Goal: Transaction & Acquisition: Book appointment/travel/reservation

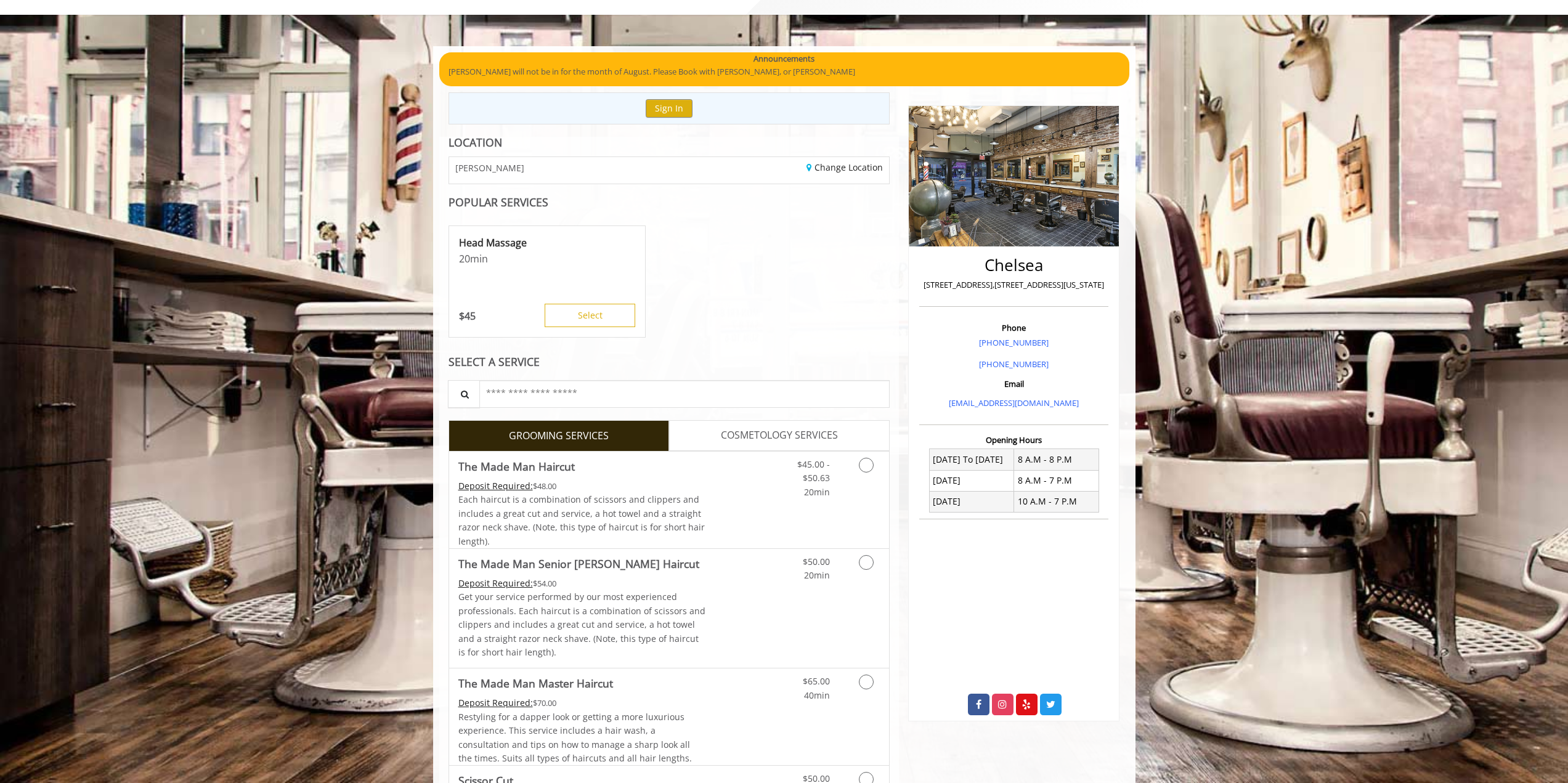
scroll to position [123, 0]
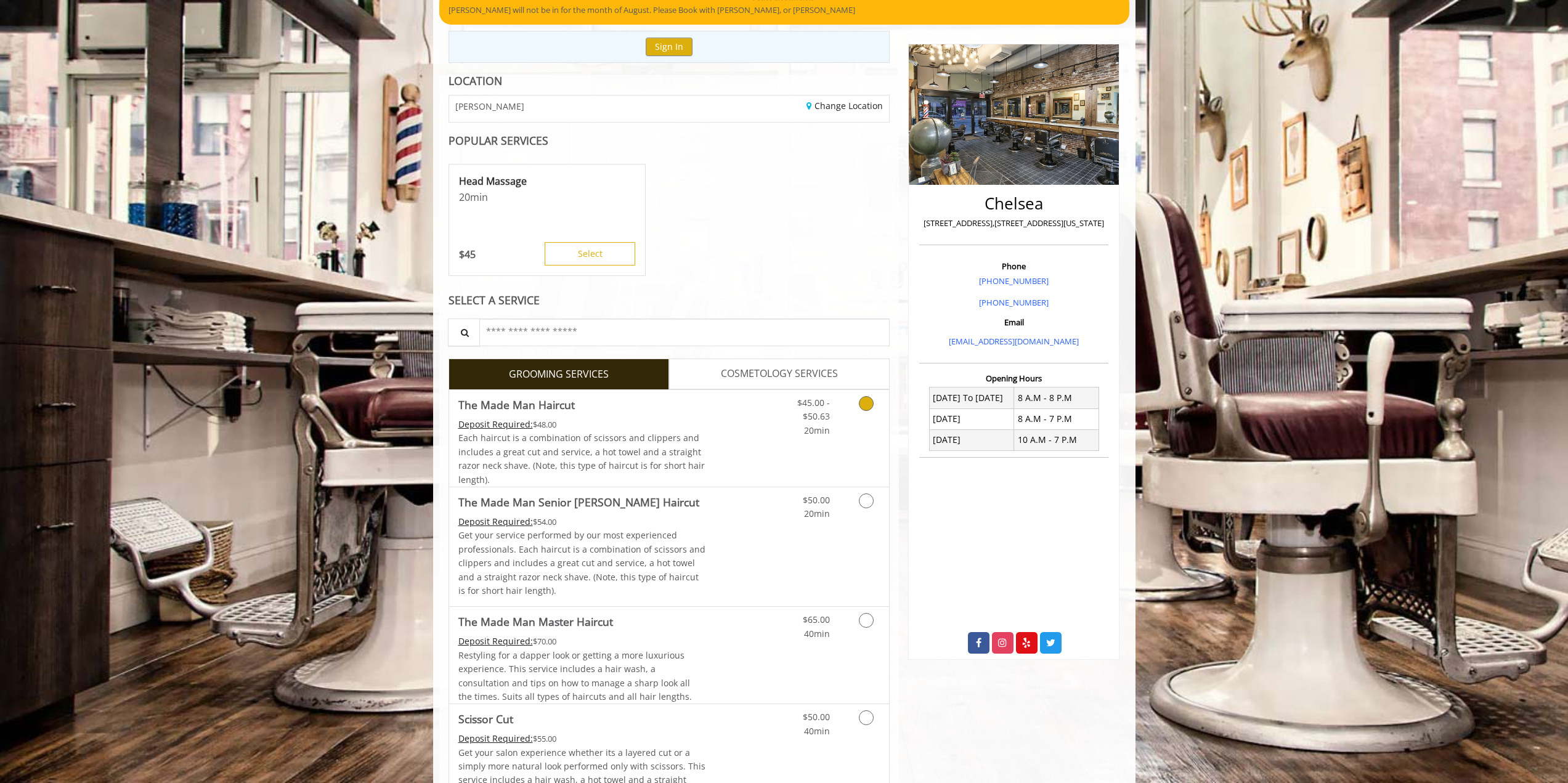
click at [862, 400] on icon "Grooming services" at bounding box center [866, 403] width 15 height 15
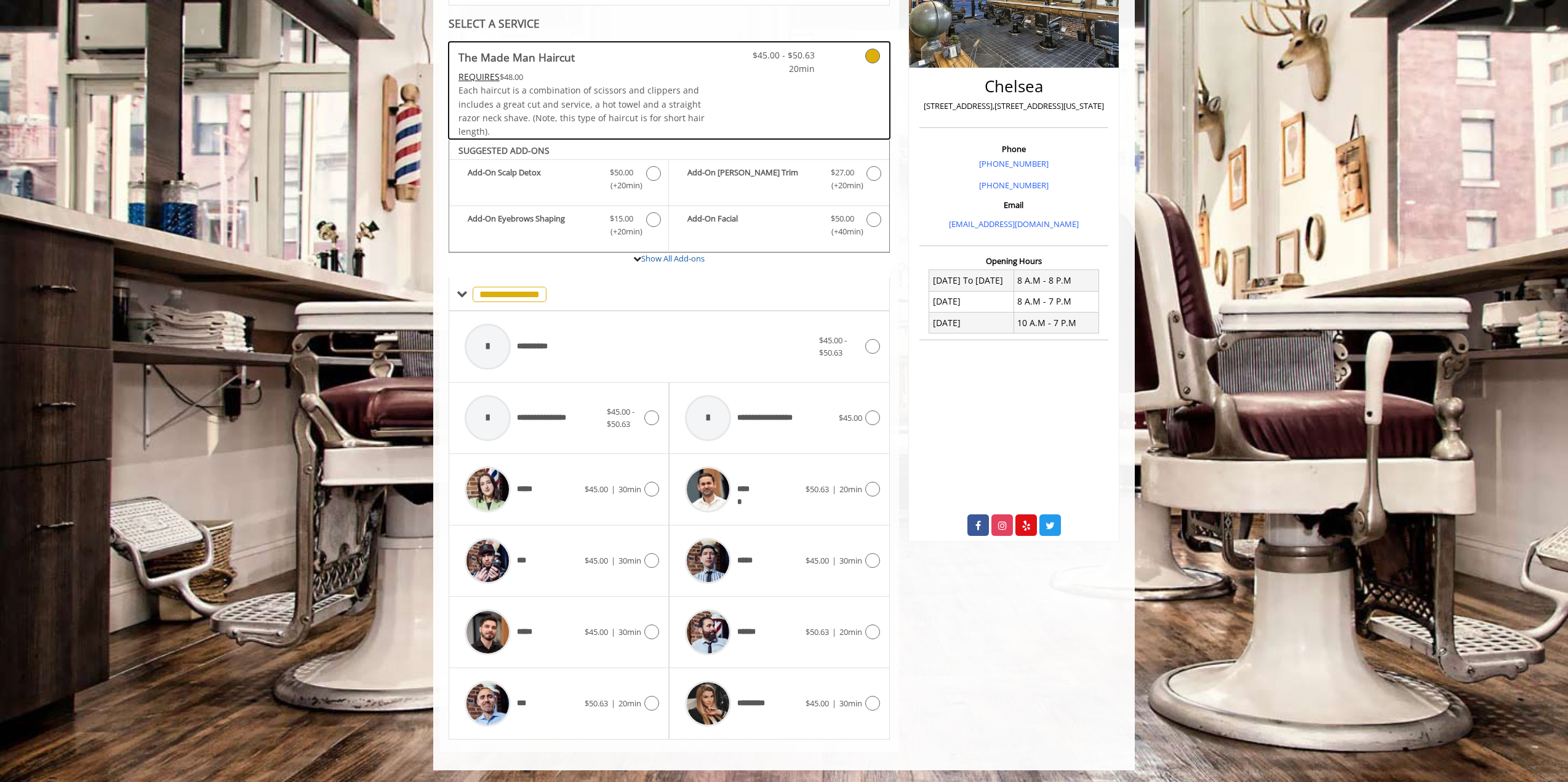
scroll to position [241, 0]
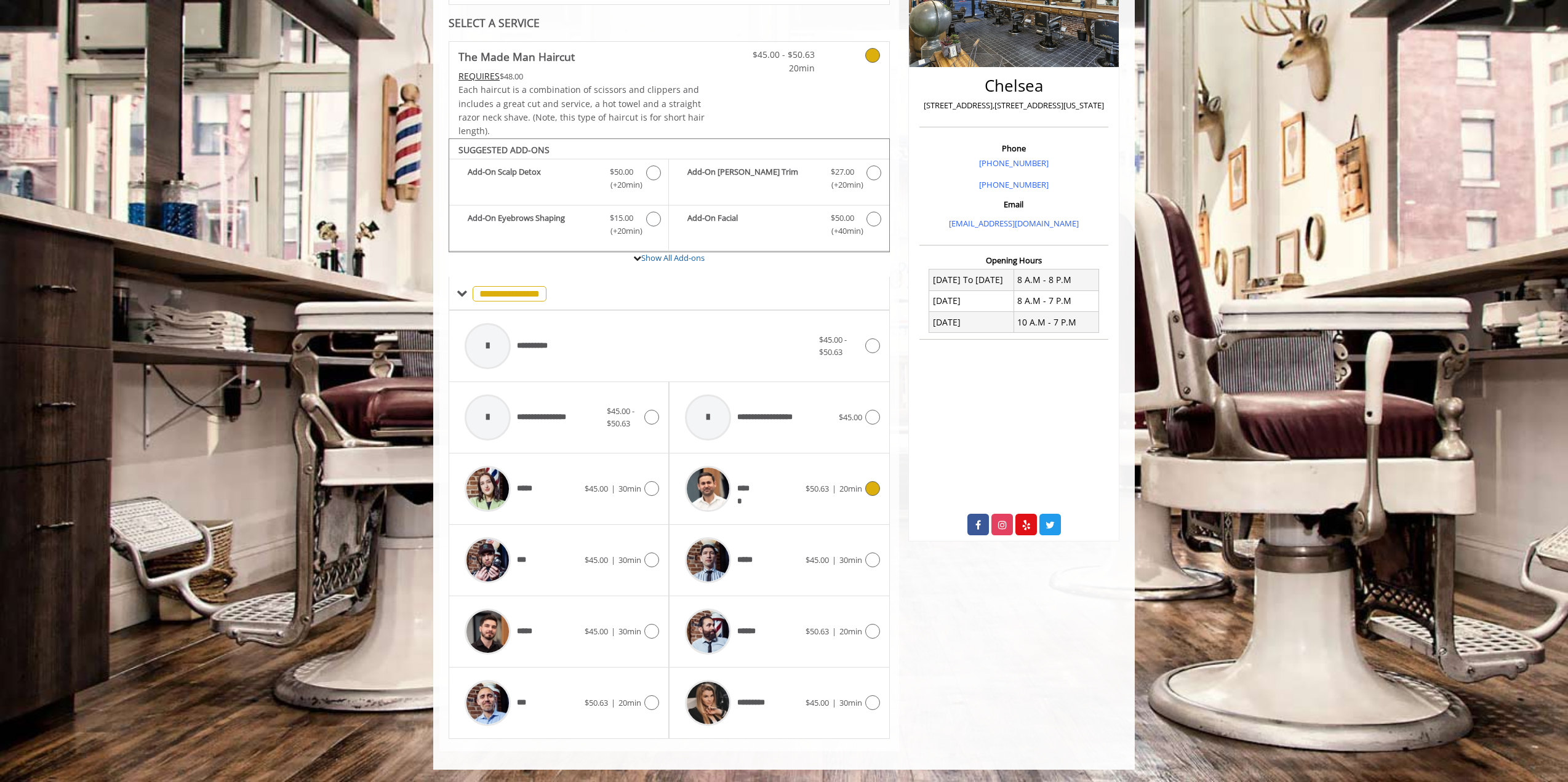
click at [867, 485] on icon at bounding box center [872, 488] width 15 height 15
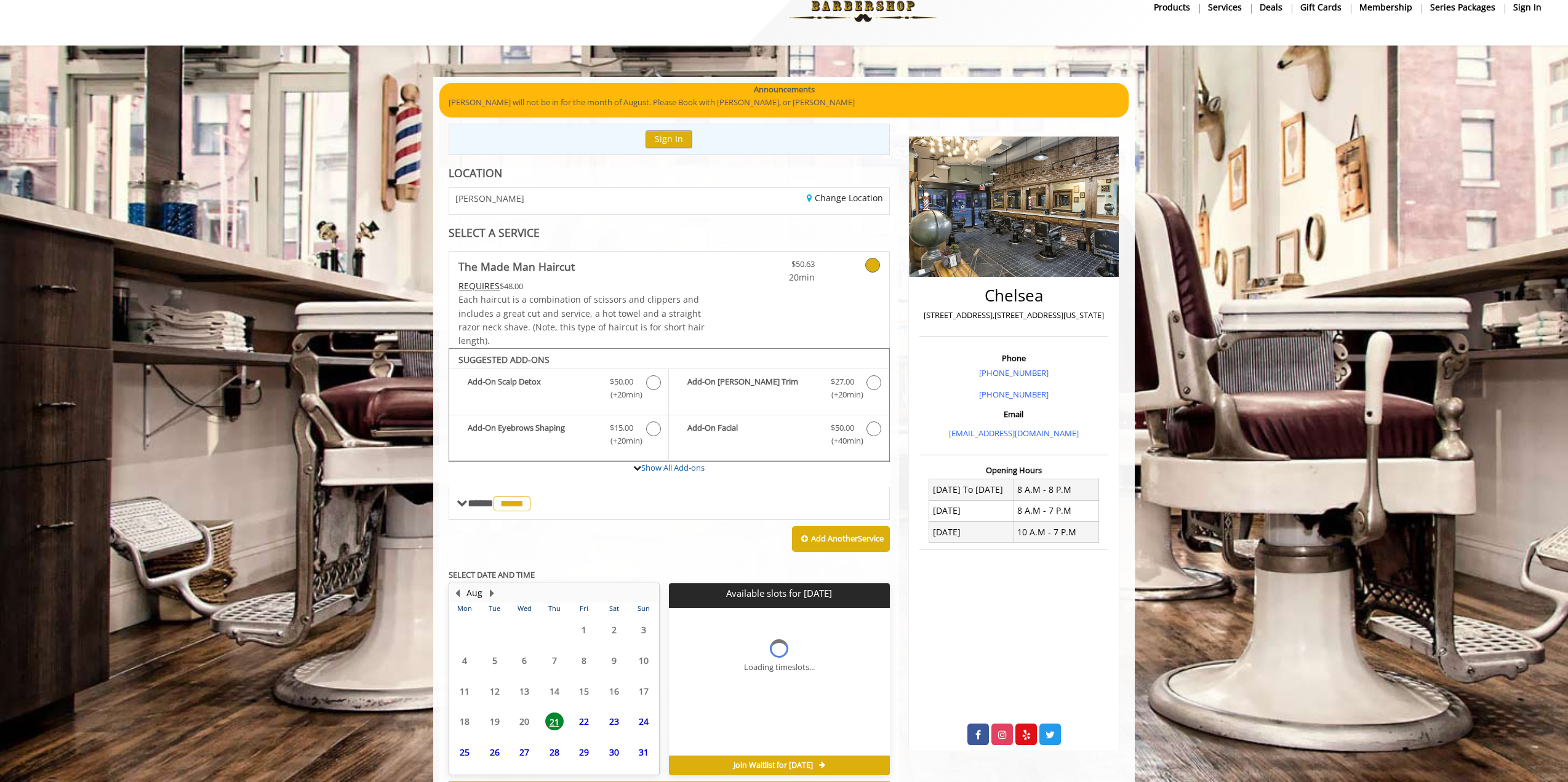
scroll to position [85, 0]
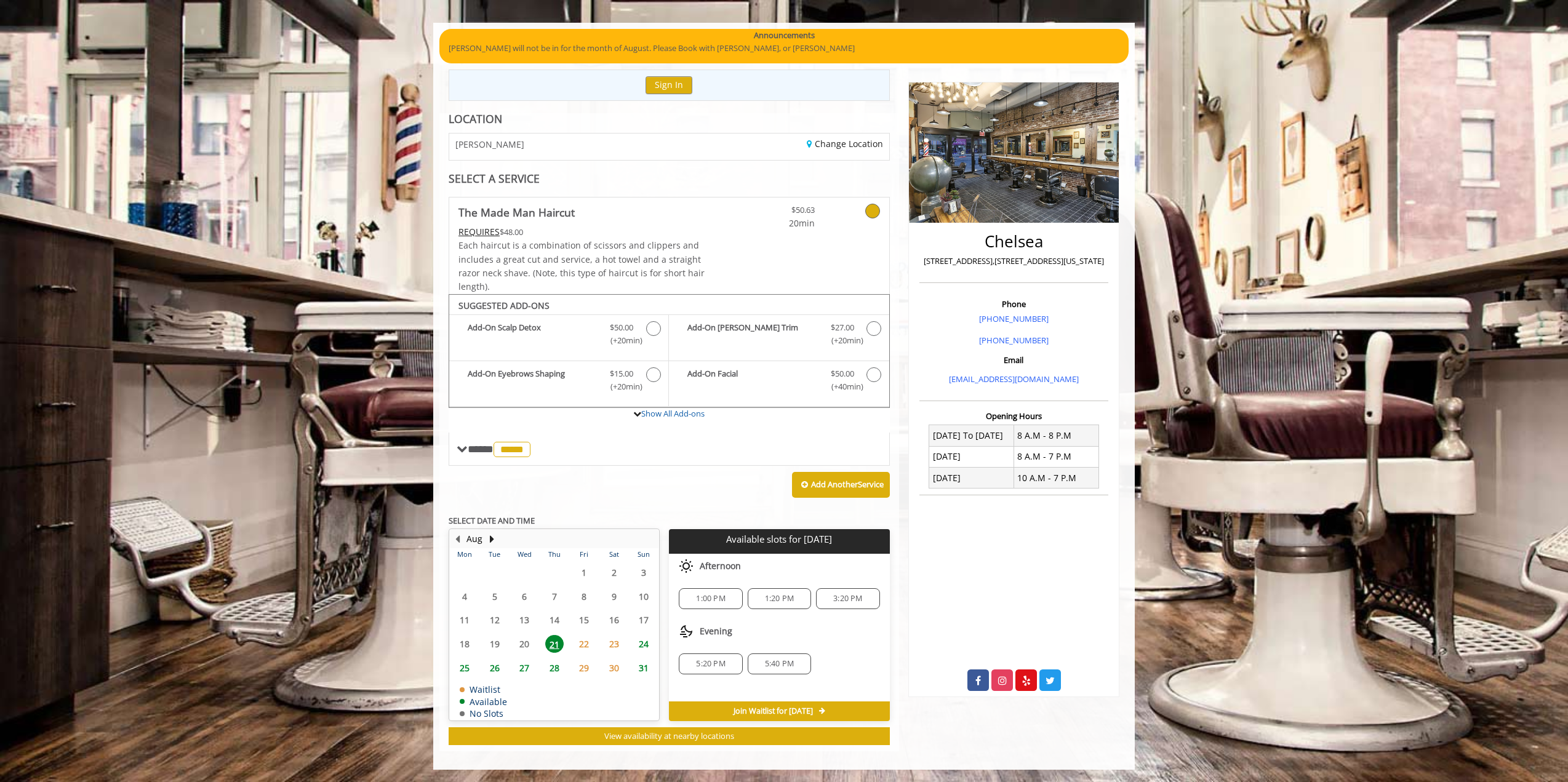
click at [783, 599] on span "1:20 PM" at bounding box center [780, 598] width 29 height 9
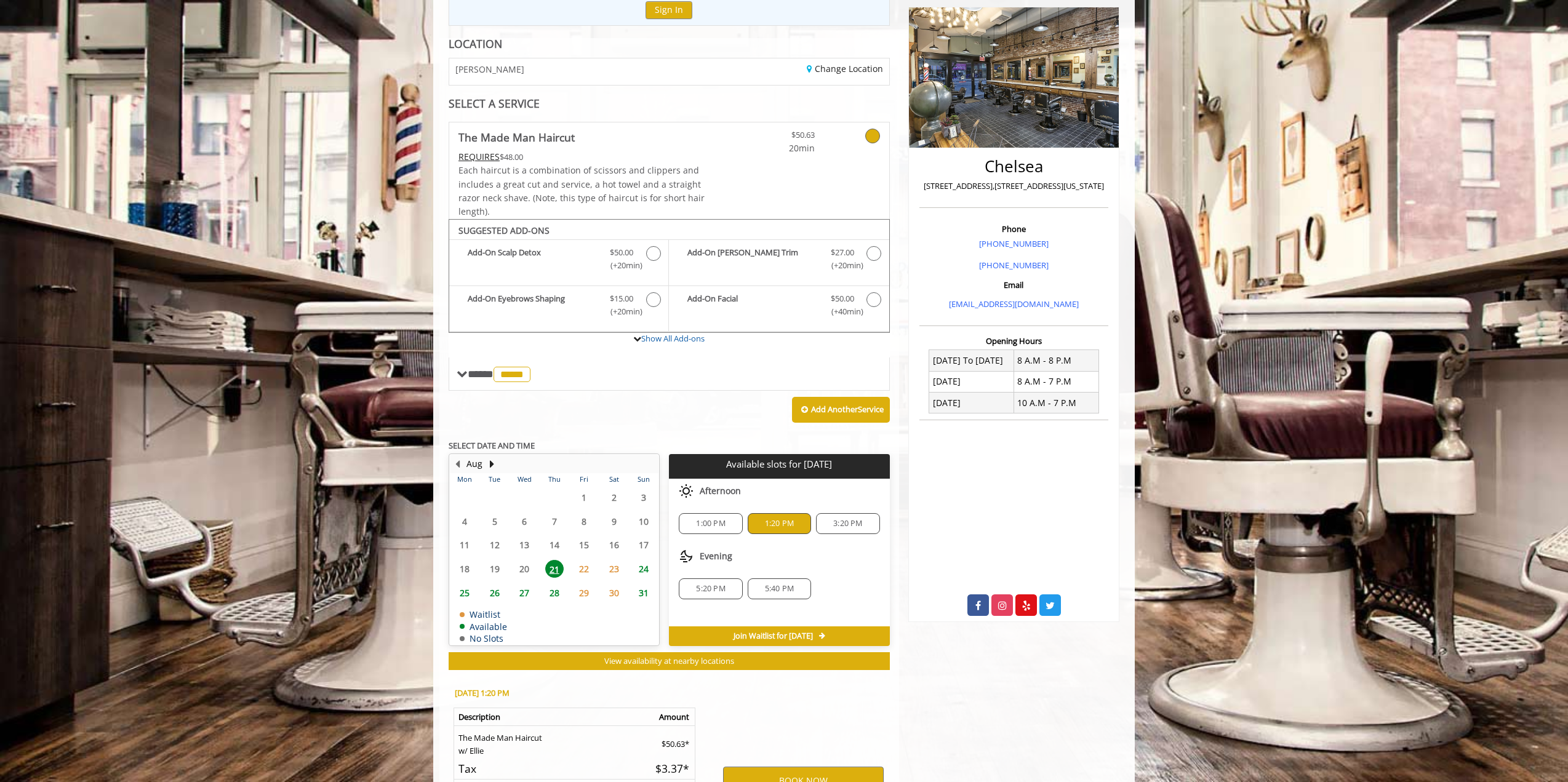
scroll to position [307, 0]
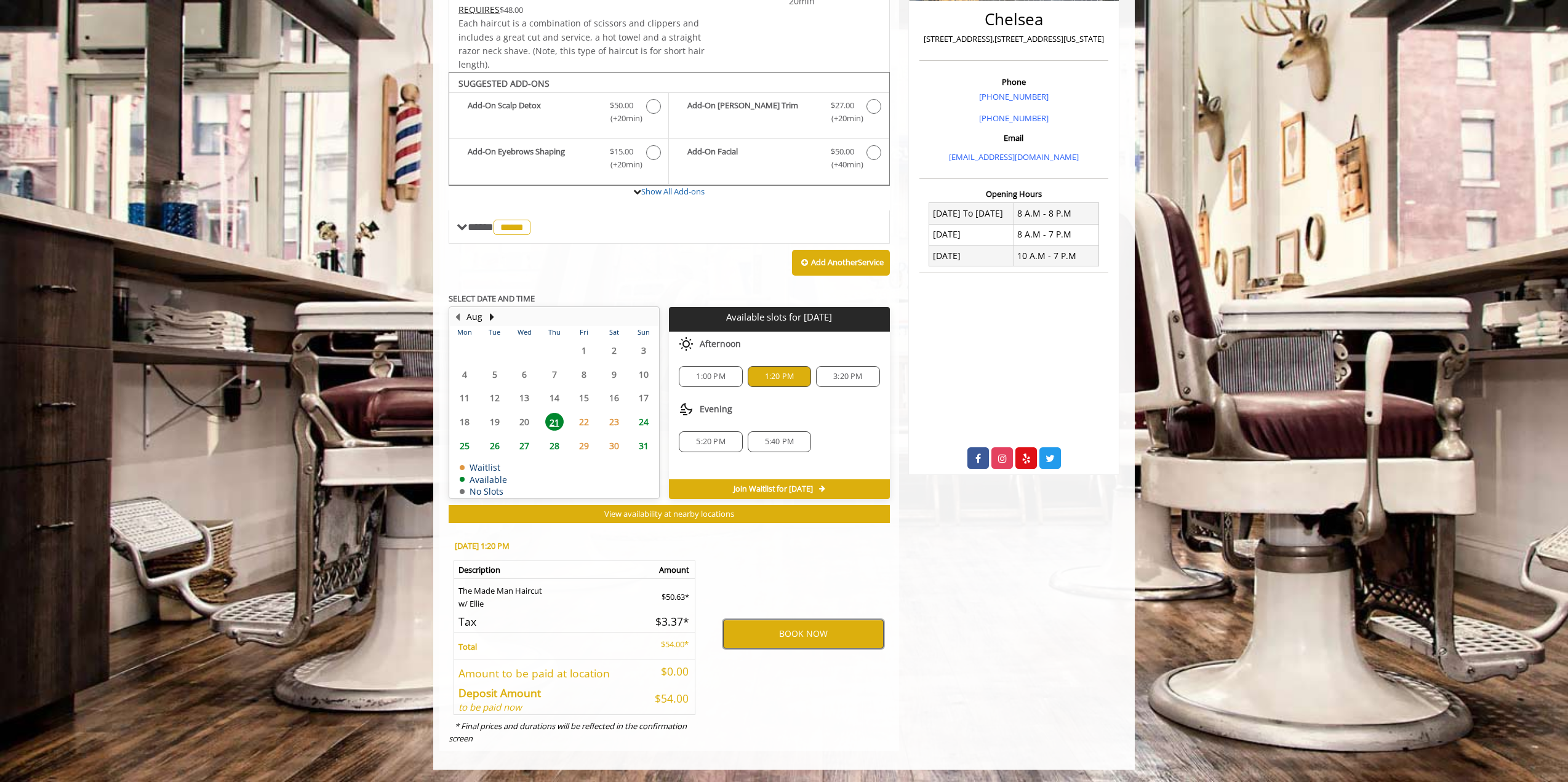
click at [787, 630] on button "BOOK NOW" at bounding box center [803, 633] width 160 height 28
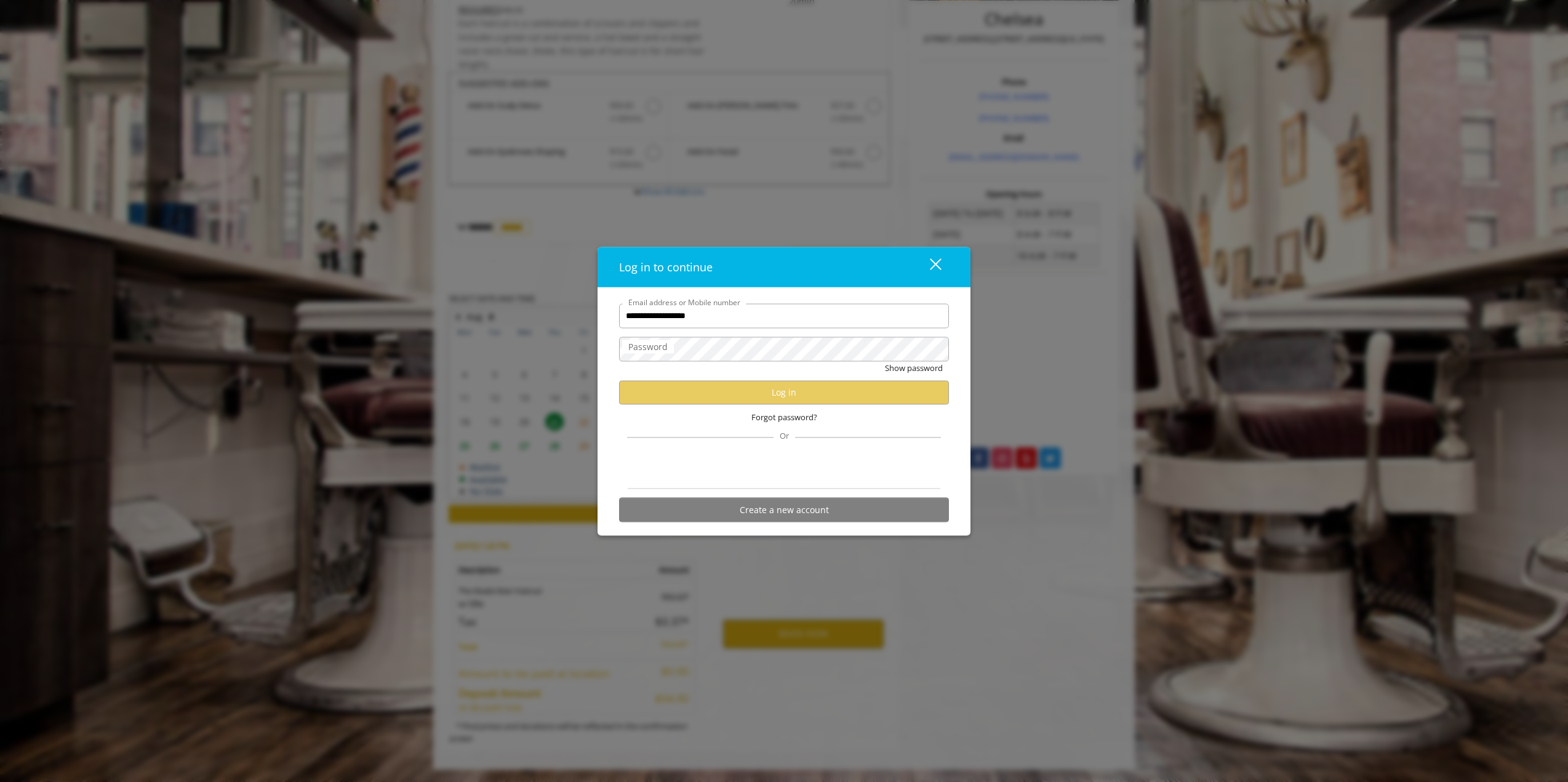
type input "**********"
click at [787, 384] on button "Log in" at bounding box center [784, 392] width 330 height 24
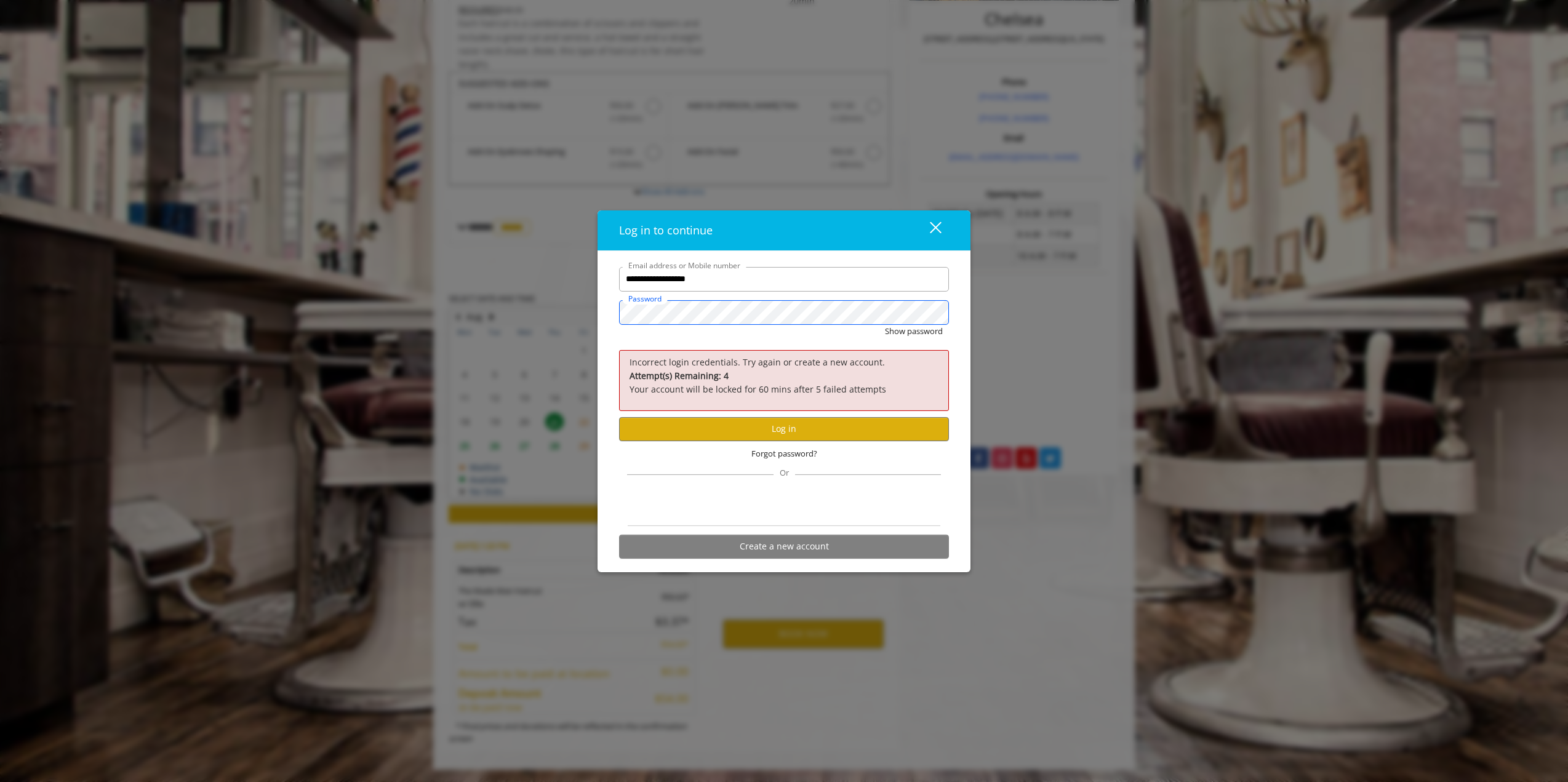
click at [578, 312] on div "**********" at bounding box center [784, 391] width 1568 height 782
click at [793, 432] on button "Log in" at bounding box center [784, 429] width 330 height 24
click at [538, 321] on div "**********" at bounding box center [784, 391] width 1568 height 782
click at [885, 325] on button "Show password" at bounding box center [914, 331] width 57 height 13
click at [713, 418] on button "Log in" at bounding box center [784, 429] width 330 height 24
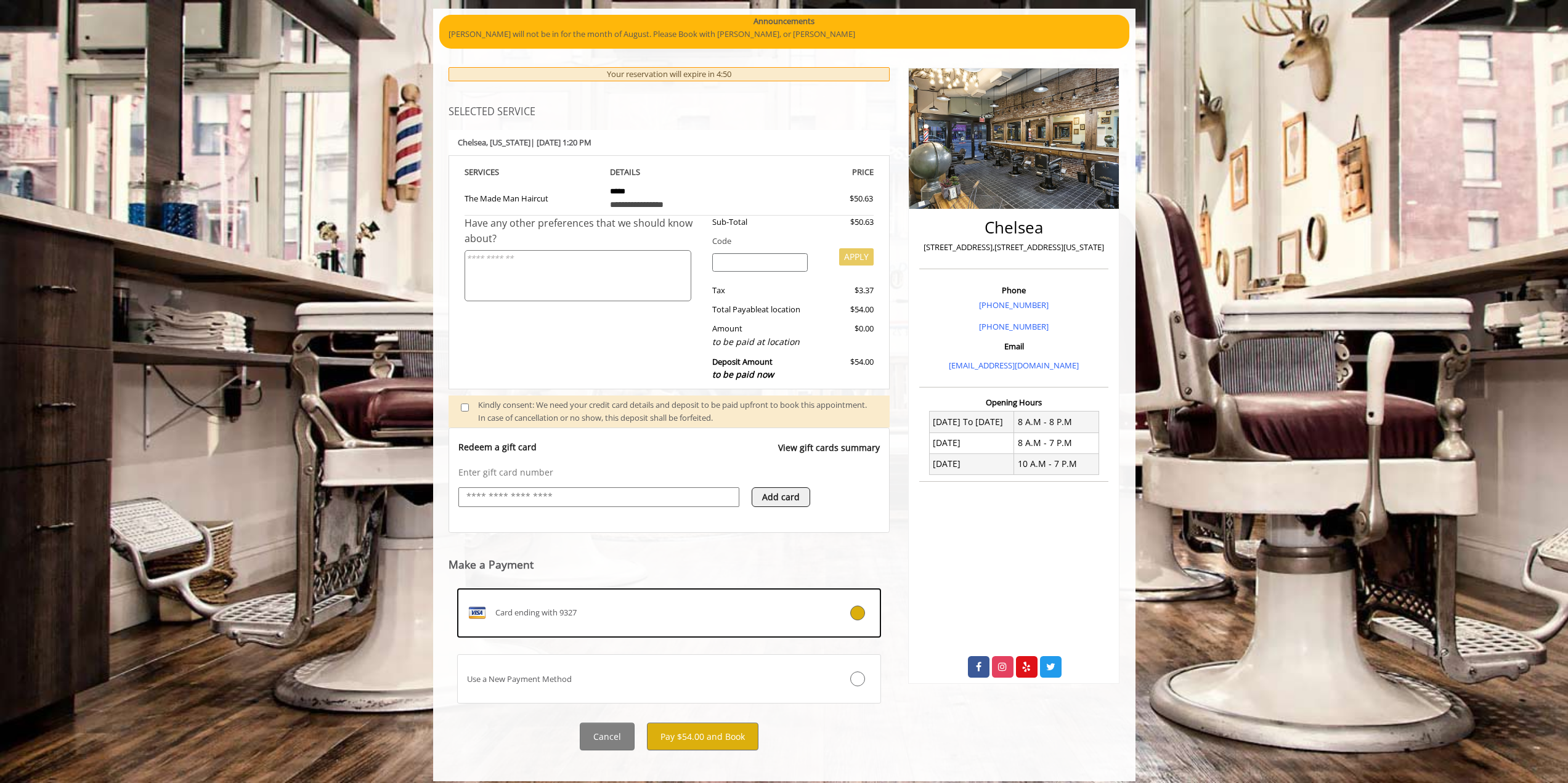
scroll to position [110, 0]
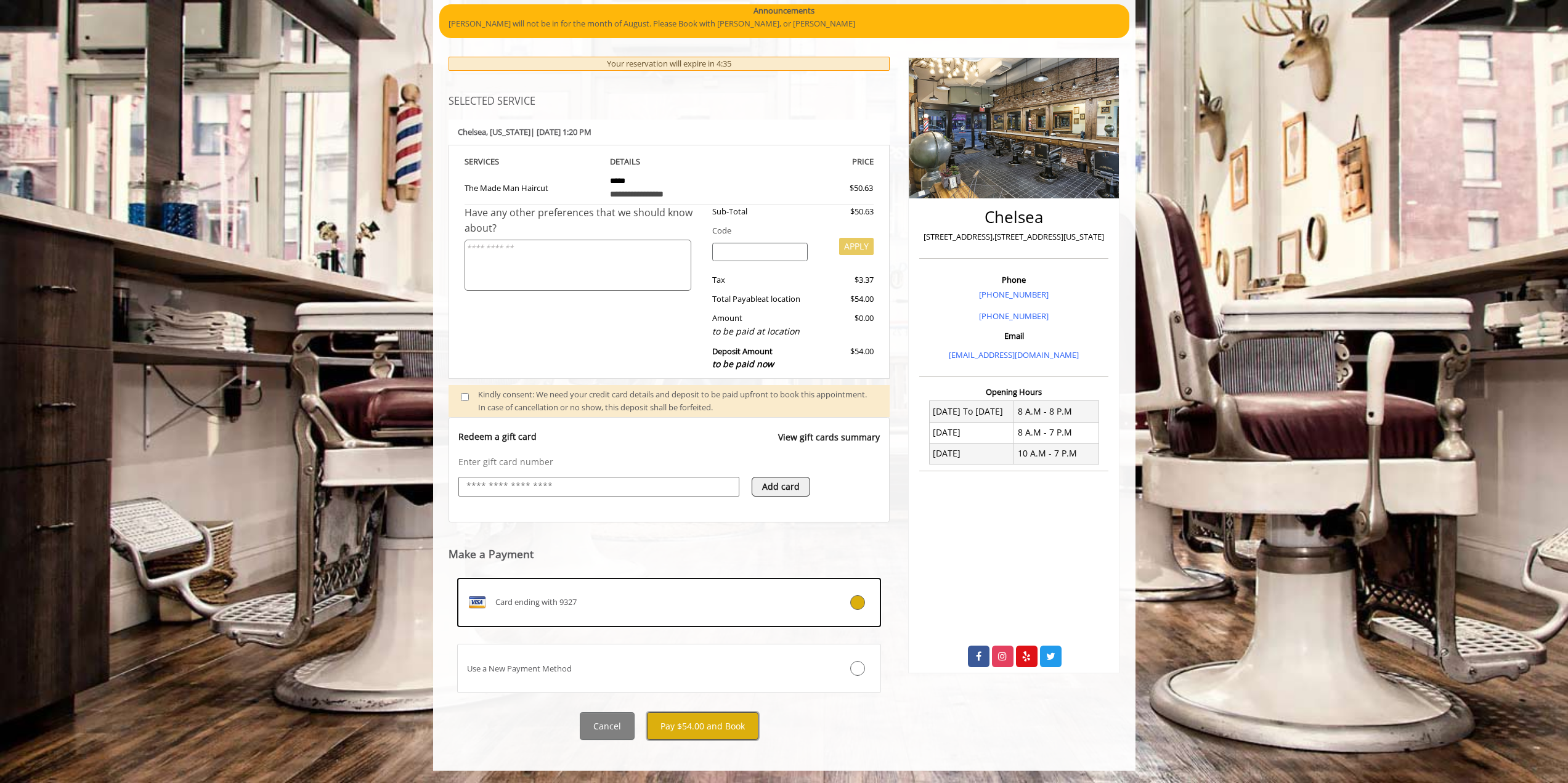
click at [722, 719] on button "Pay $54.00 and Book" at bounding box center [702, 725] width 112 height 27
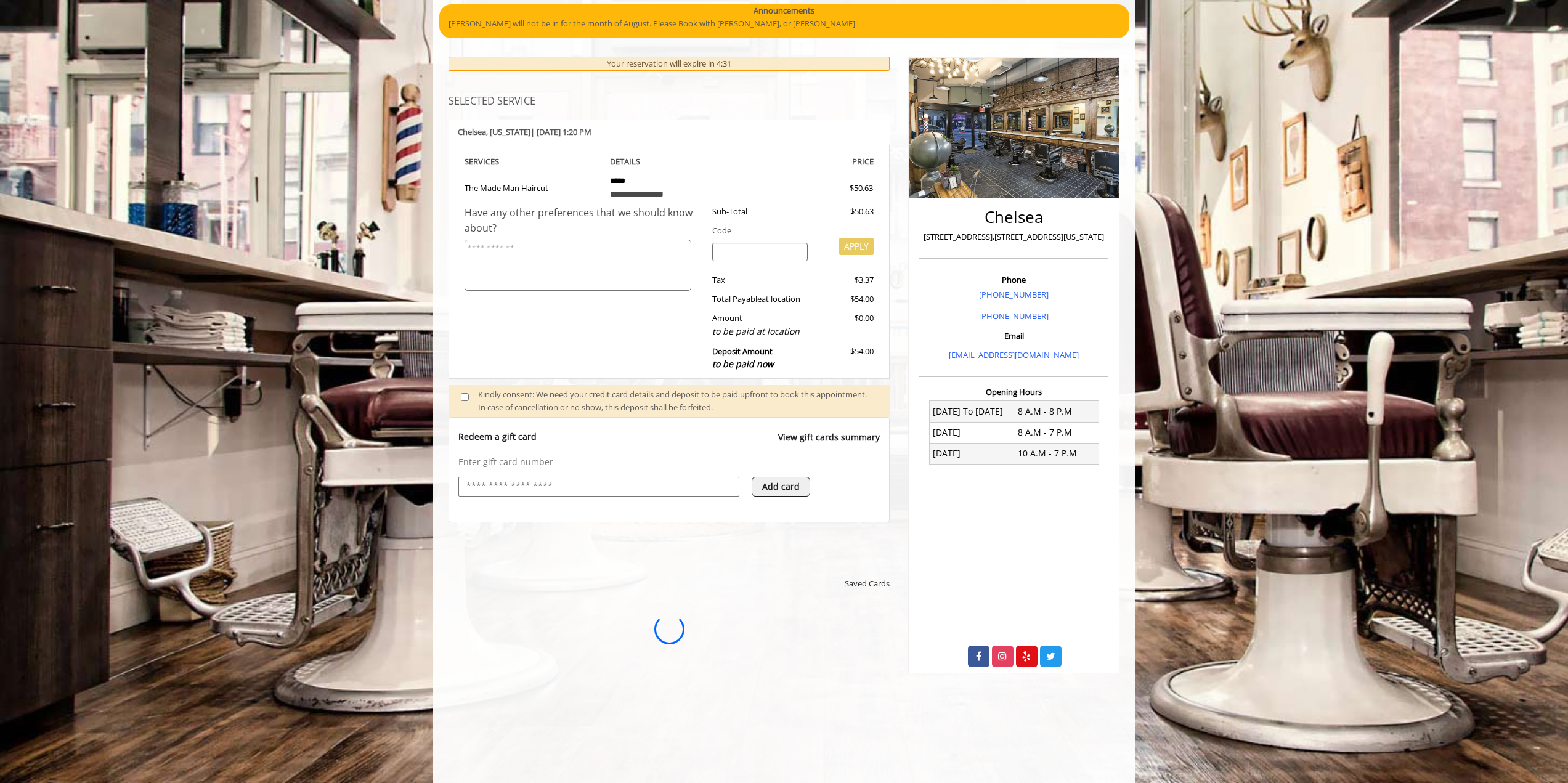
scroll to position [0, 0]
